Goal: Task Accomplishment & Management: Use online tool/utility

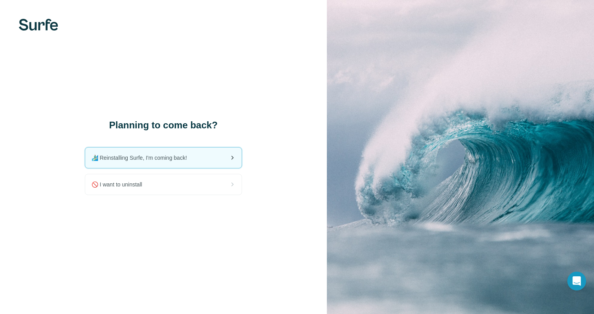
click at [187, 158] on span "🏄🏻‍♂️ Reinstalling Surfe, I'm coming back!" at bounding box center [143, 158] width 102 height 8
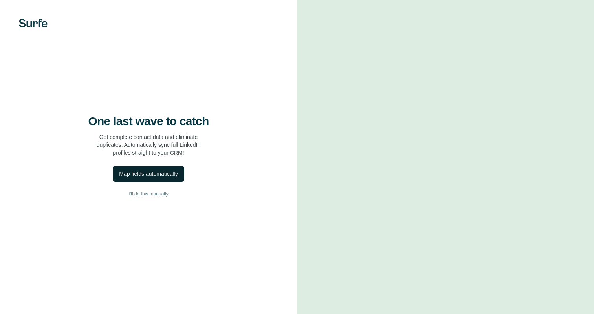
click at [171, 175] on div "Map fields automatically" at bounding box center [148, 174] width 59 height 8
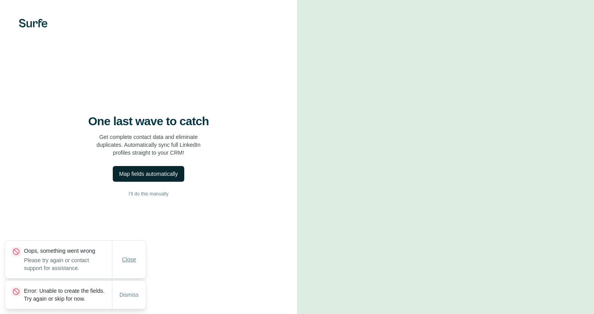
click at [130, 256] on span "Close" at bounding box center [129, 260] width 14 height 8
click at [128, 282] on div "Dismiss" at bounding box center [129, 295] width 34 height 28
click at [172, 178] on div "Map fields automatically" at bounding box center [148, 174] width 59 height 8
click at [132, 292] on span "Dismiss" at bounding box center [128, 295] width 19 height 8
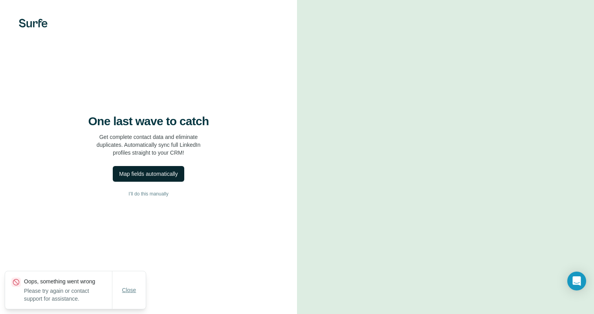
click at [131, 290] on span "Close" at bounding box center [129, 290] width 14 height 8
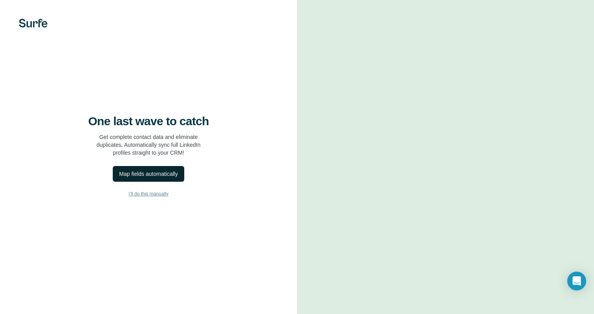
click at [159, 198] on span "I’ll do this manually" at bounding box center [148, 194] width 40 height 7
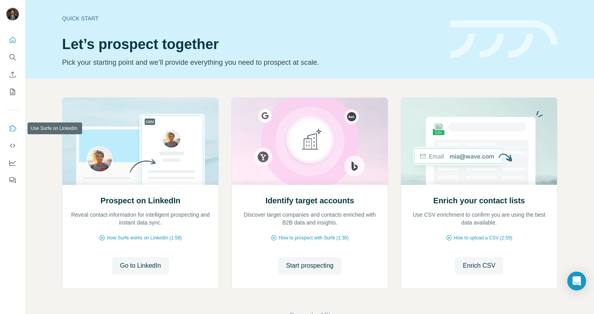
click at [17, 128] on button "Use Surfe on LinkedIn" at bounding box center [12, 128] width 13 height 14
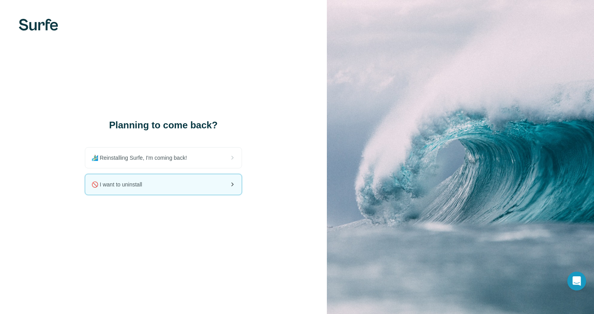
click at [172, 182] on div "🚫 I want to uninstall" at bounding box center [163, 184] width 156 height 20
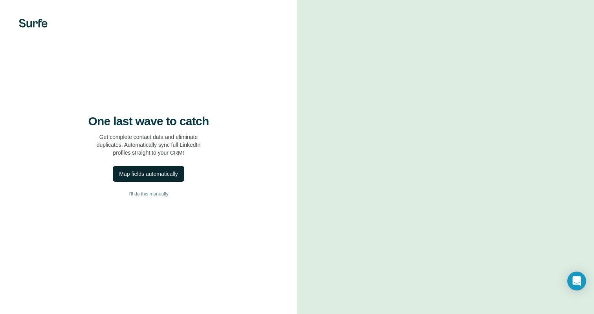
click at [152, 176] on div "Map fields automatically" at bounding box center [148, 174] width 59 height 8
